Goal: Task Accomplishment & Management: Complete application form

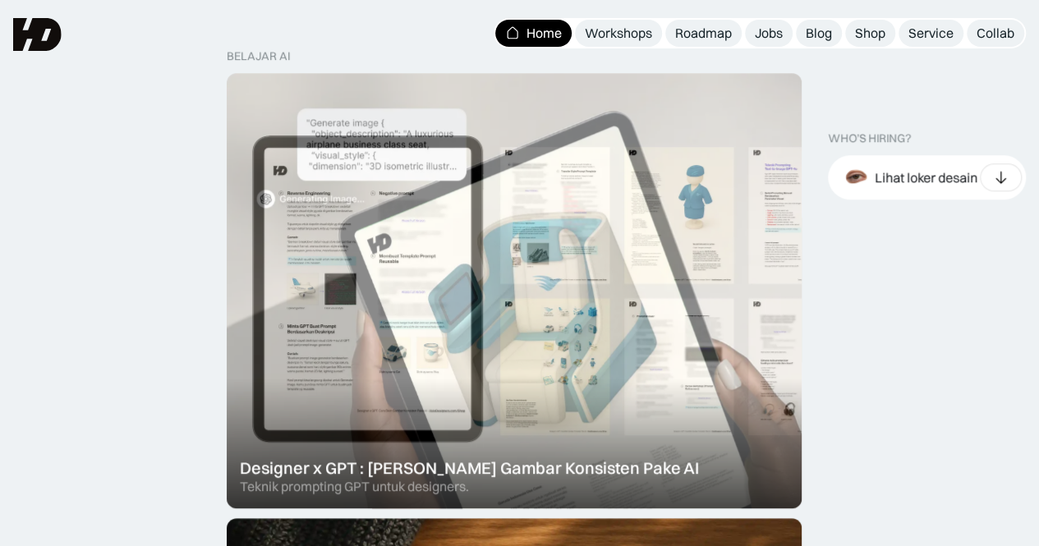
scroll to position [329, 0]
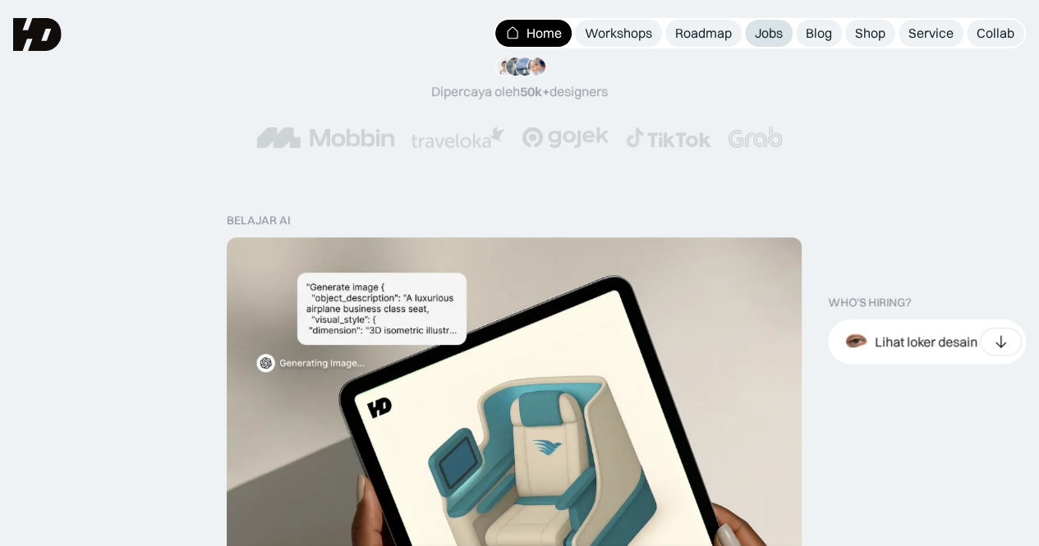
click at [770, 35] on div "Jobs" at bounding box center [769, 33] width 28 height 17
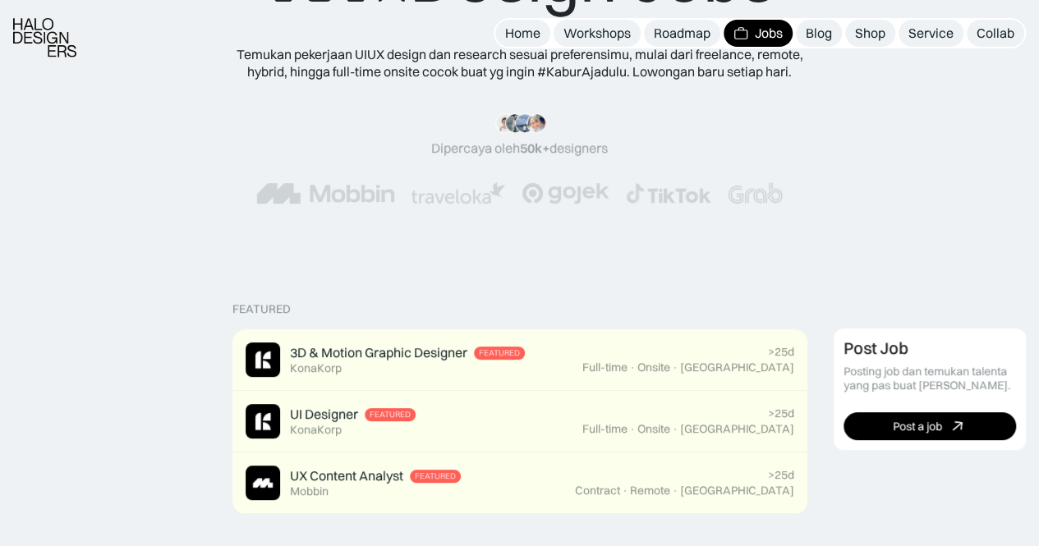
scroll to position [246, 0]
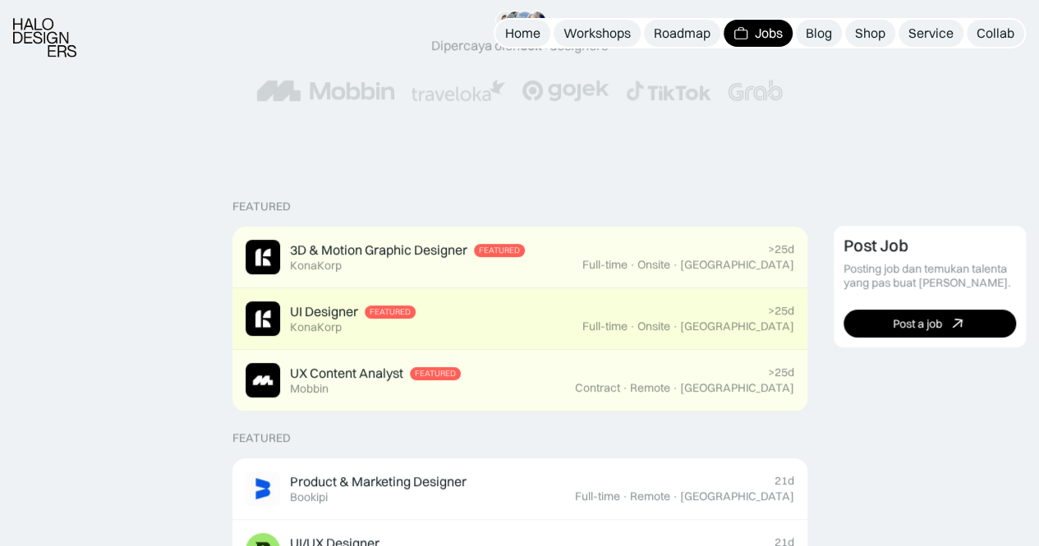
click at [422, 326] on div "UI Designer Featured KonaKorp" at bounding box center [414, 319] width 337 height 35
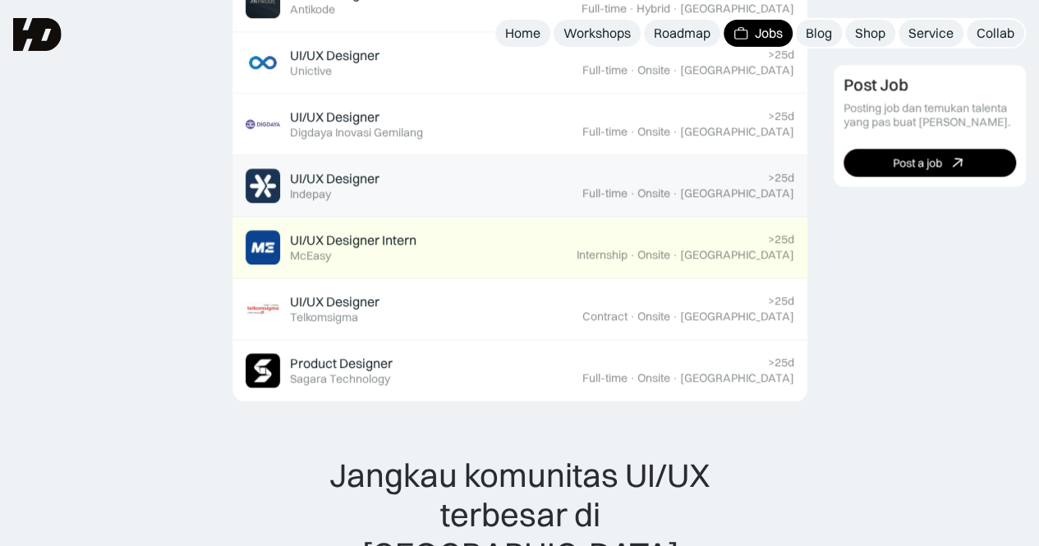
scroll to position [1150, 0]
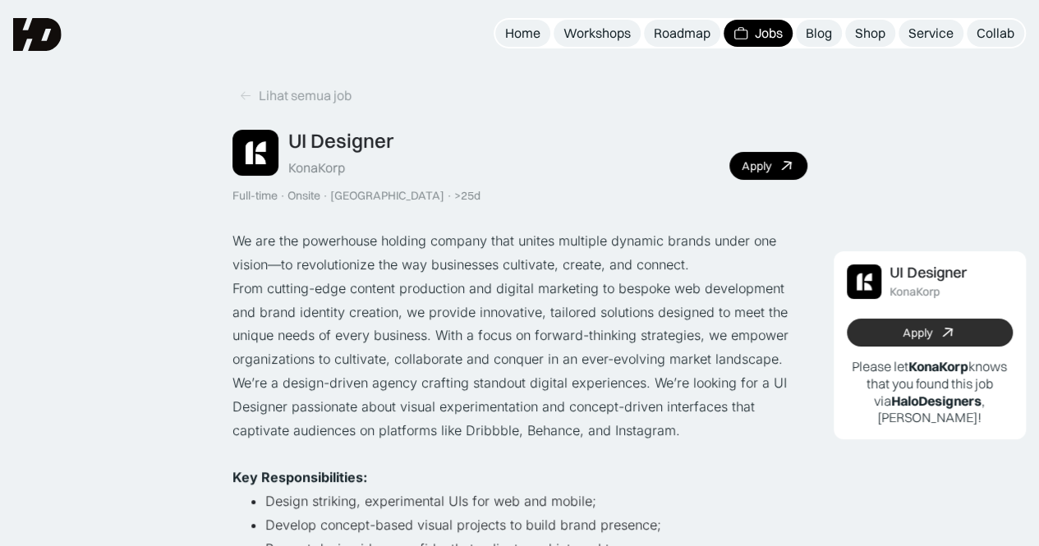
click at [975, 347] on link "Apply" at bounding box center [930, 333] width 167 height 28
click at [904, 338] on div "Apply" at bounding box center [918, 333] width 30 height 14
